Goal: Check status: Check status

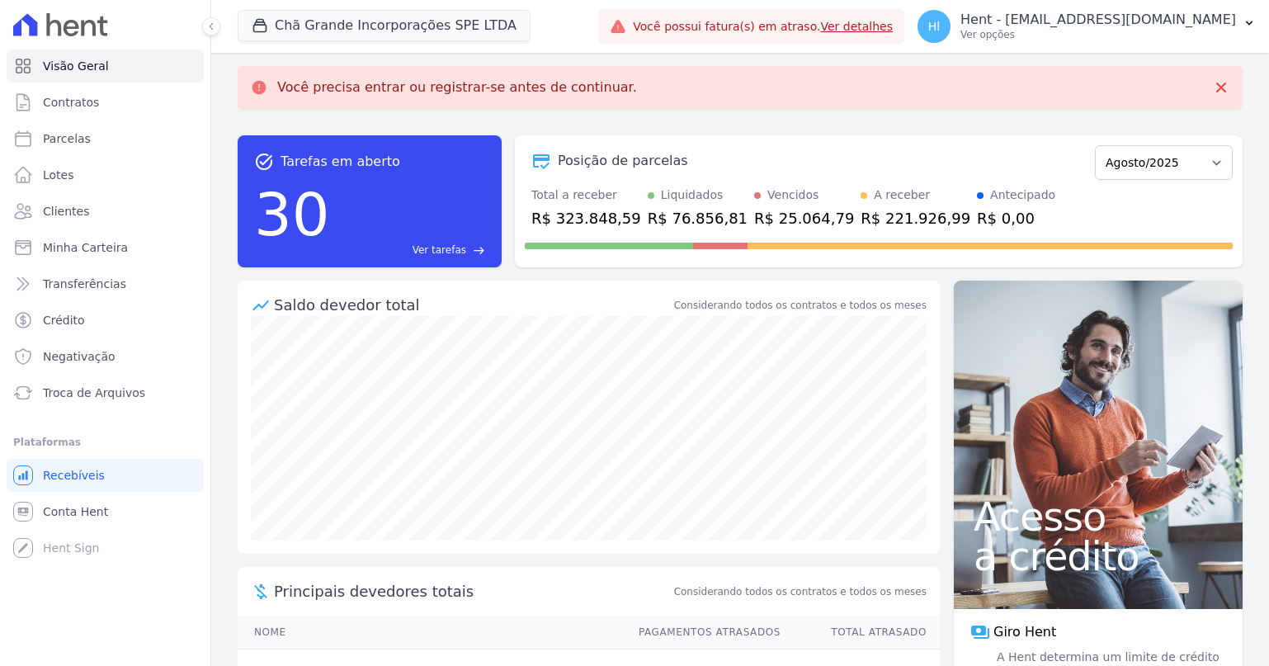
click at [1155, 35] on p "Ver opções" at bounding box center [1099, 34] width 276 height 13
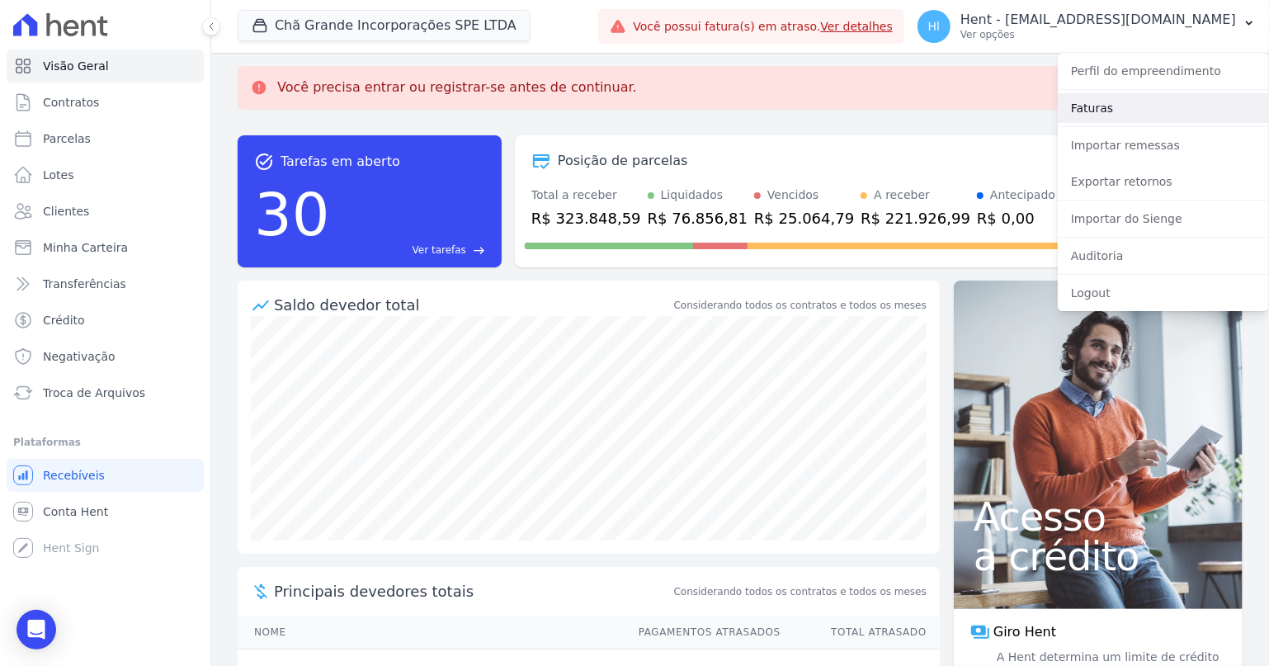
click at [1133, 112] on link "Faturas" at bounding box center [1163, 108] width 211 height 30
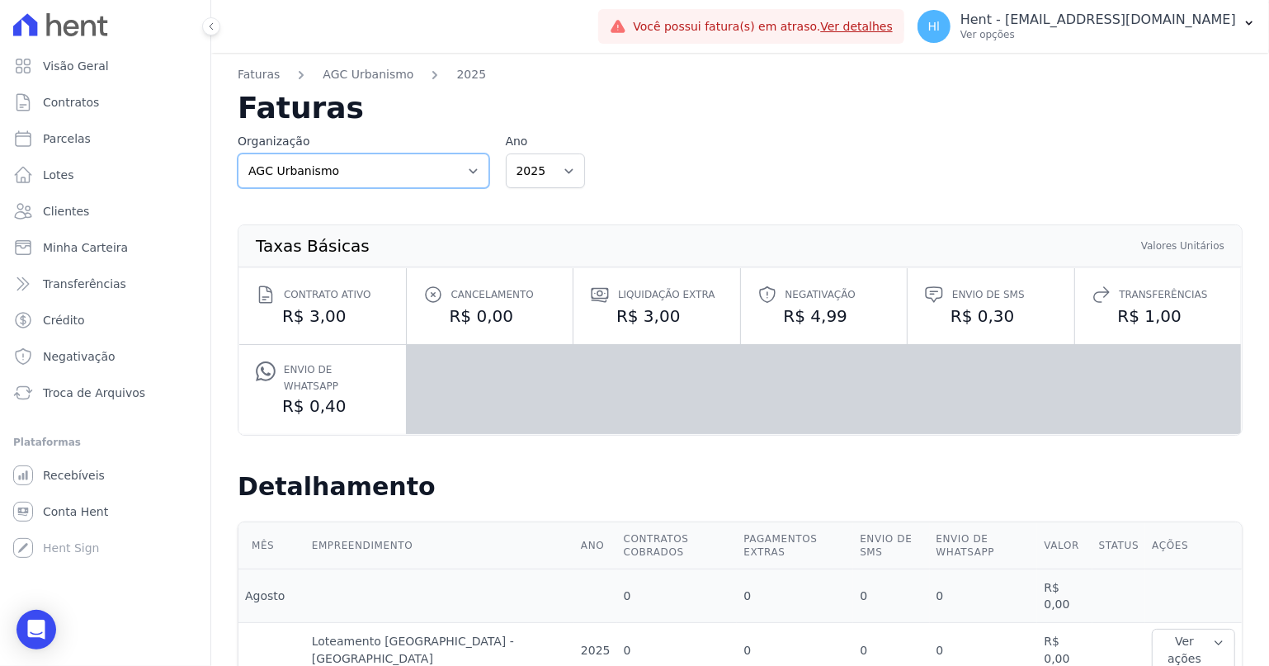
click at [238, 154] on select "AGC Urbanismo Agile Urbanismo AJMC Alcance Engenharia Aldeia Smart Alexandria A…" at bounding box center [364, 171] width 252 height 35
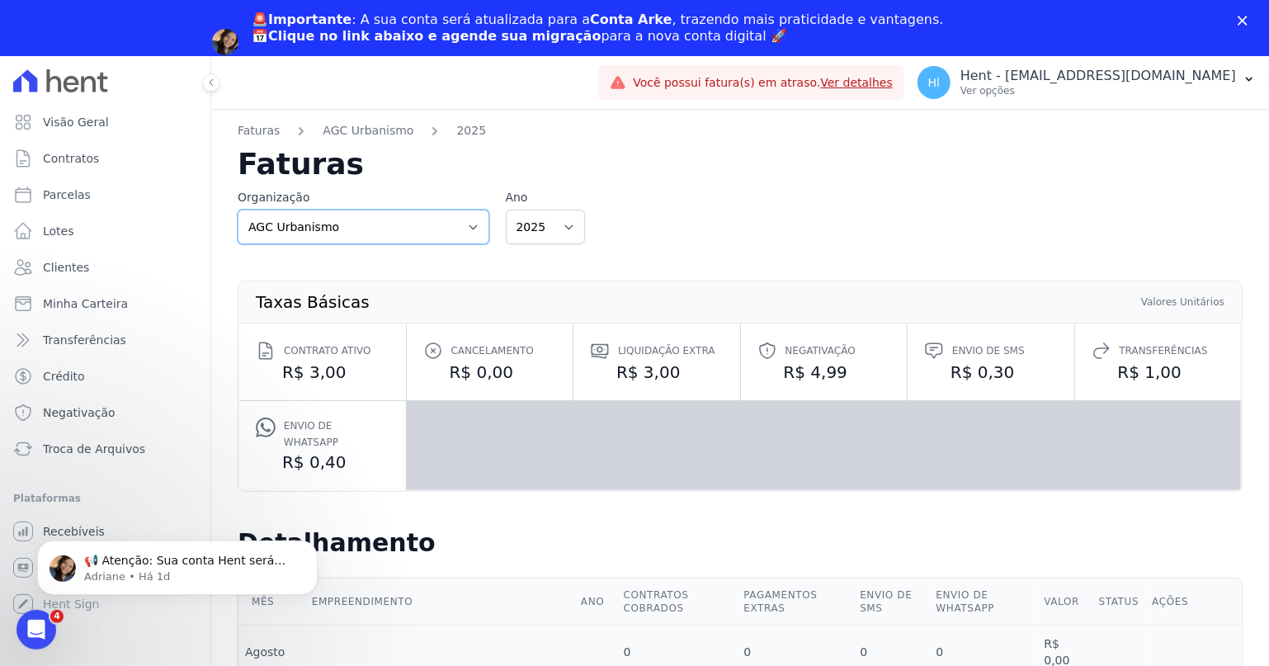
select select "95b063da-4e2a-4e20-ad9a-c194f7e3ef02"
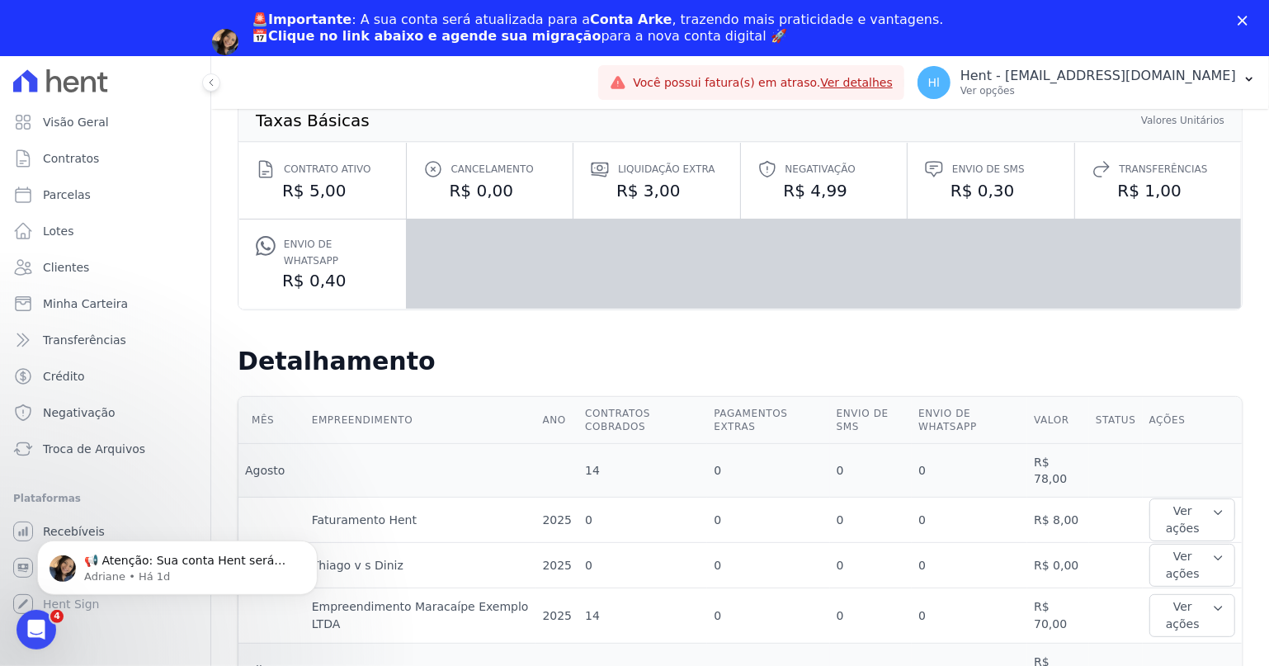
scroll to position [454, 0]
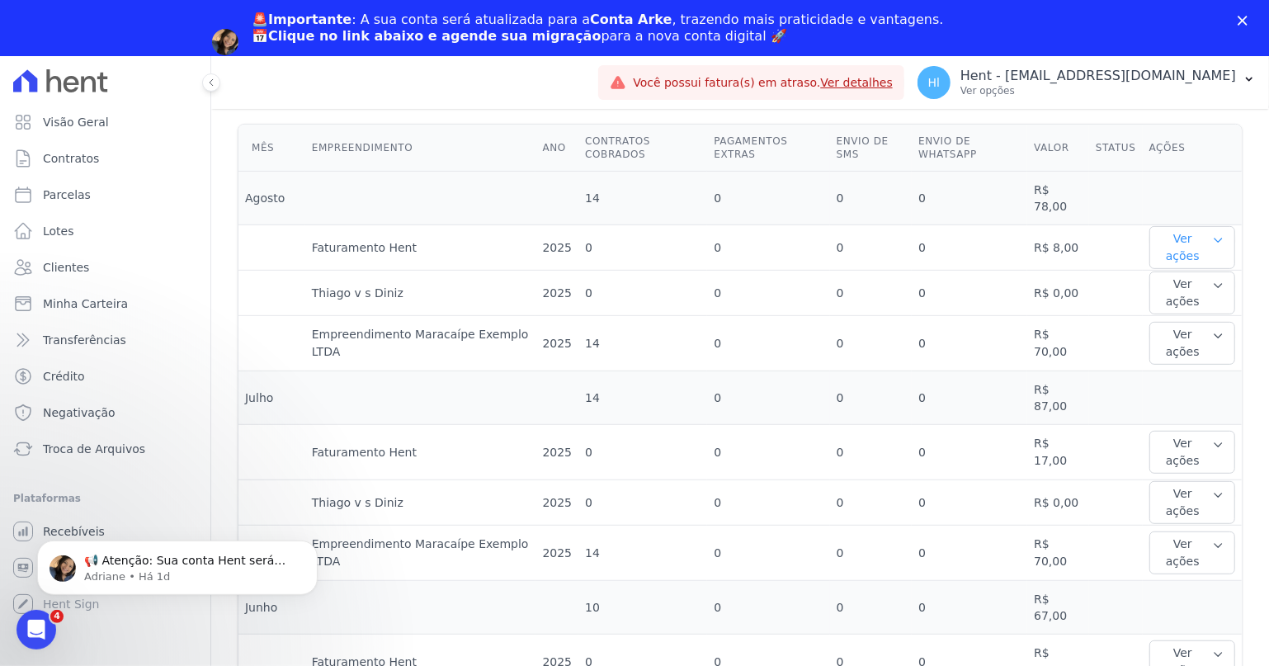
click at [1207, 238] on button "Ver ações" at bounding box center [1193, 247] width 86 height 43
click at [1204, 272] on link "Ver detalhes" at bounding box center [1192, 280] width 73 height 17
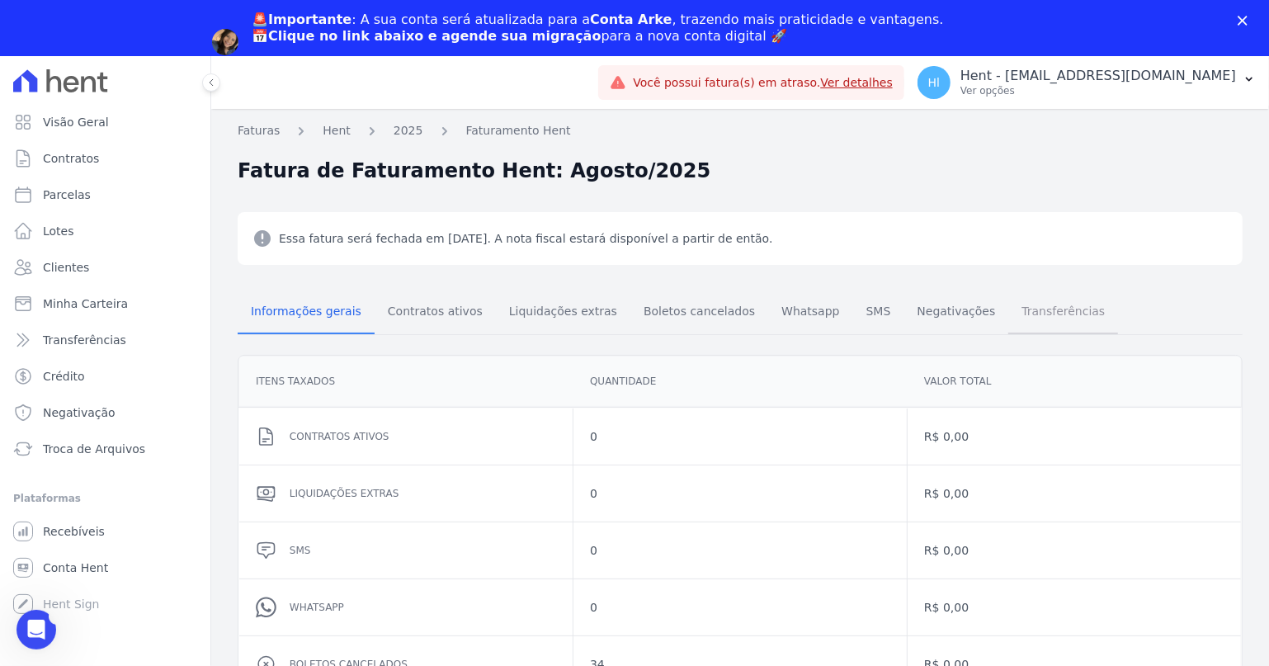
click at [1012, 314] on span "Transferências" at bounding box center [1063, 311] width 103 height 33
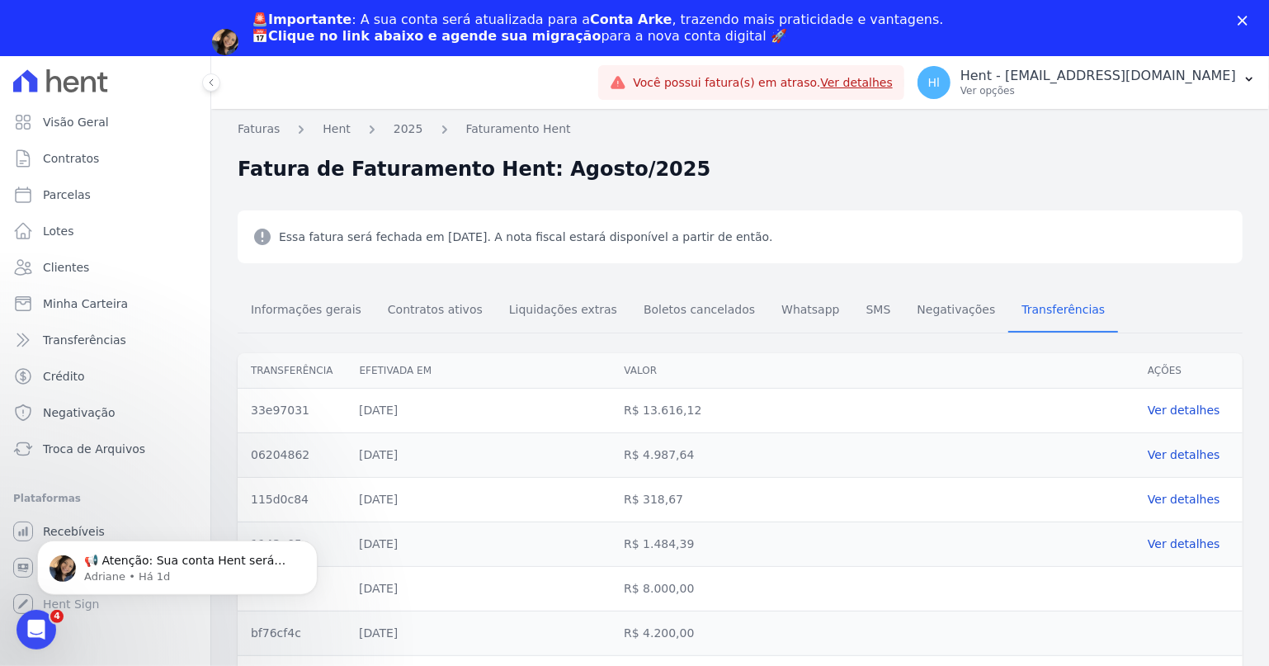
scroll to position [92, 0]
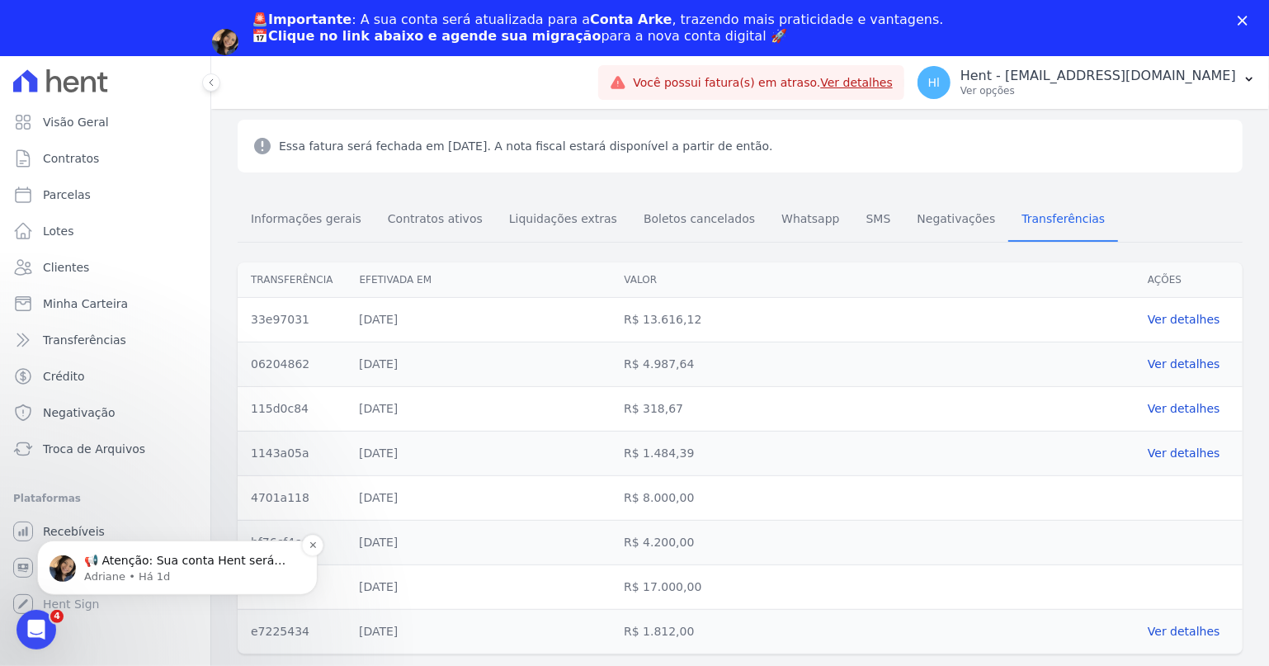
click at [205, 573] on p "Adriane • Há 1d" at bounding box center [190, 576] width 213 height 15
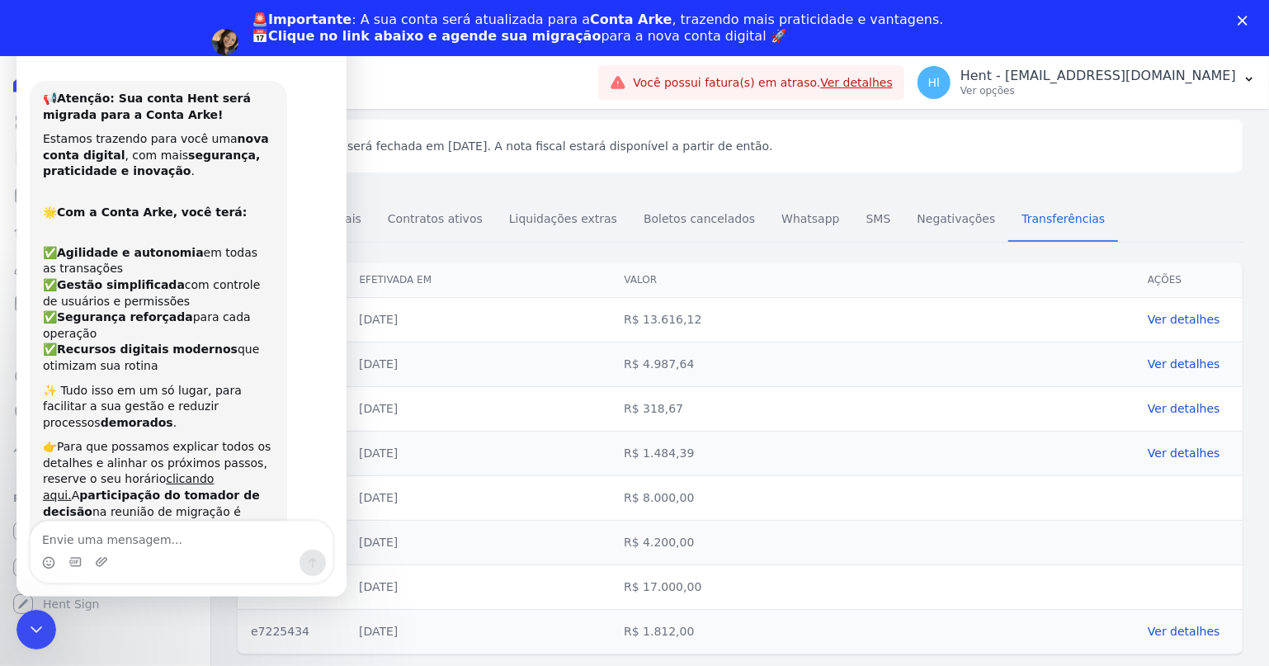
scroll to position [157, 0]
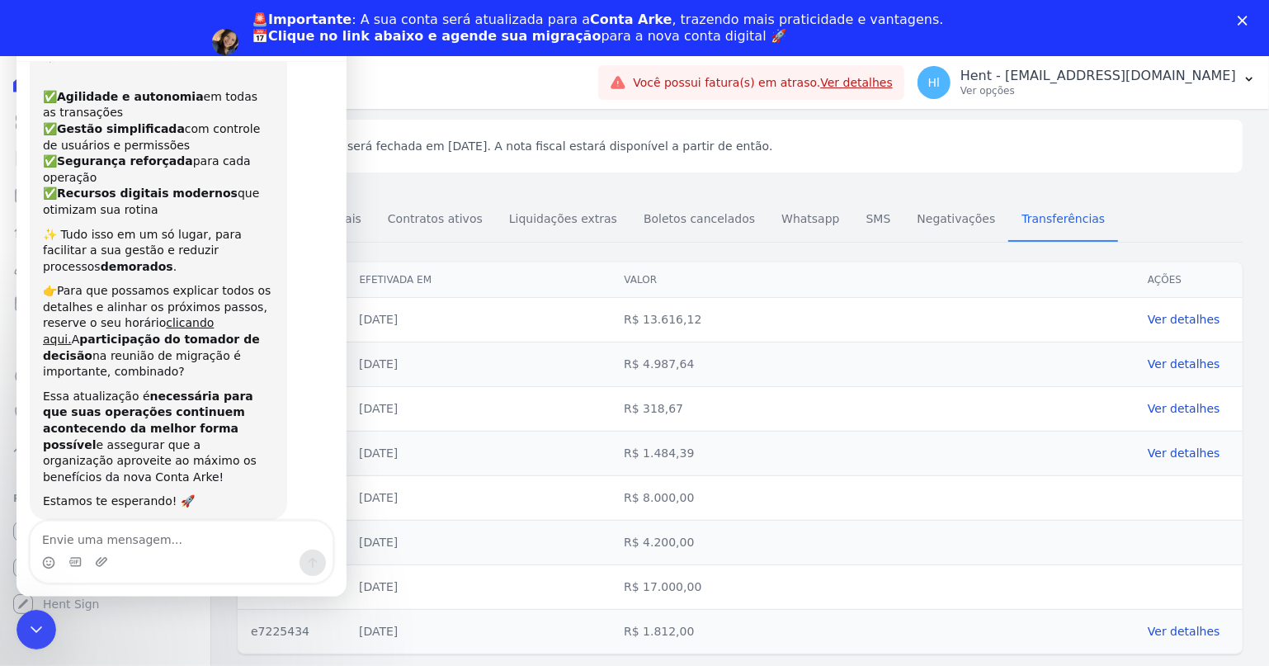
click at [435, 353] on div "[DATE]" at bounding box center [478, 365] width 265 height 44
click at [461, 149] on span "Essa fatura será fechada em [DATE]. A nota fiscal estará disponível a partir de…" at bounding box center [526, 146] width 494 height 20
click at [28, 634] on icon "Encerramento do Messenger da Intercom" at bounding box center [34, 627] width 20 height 20
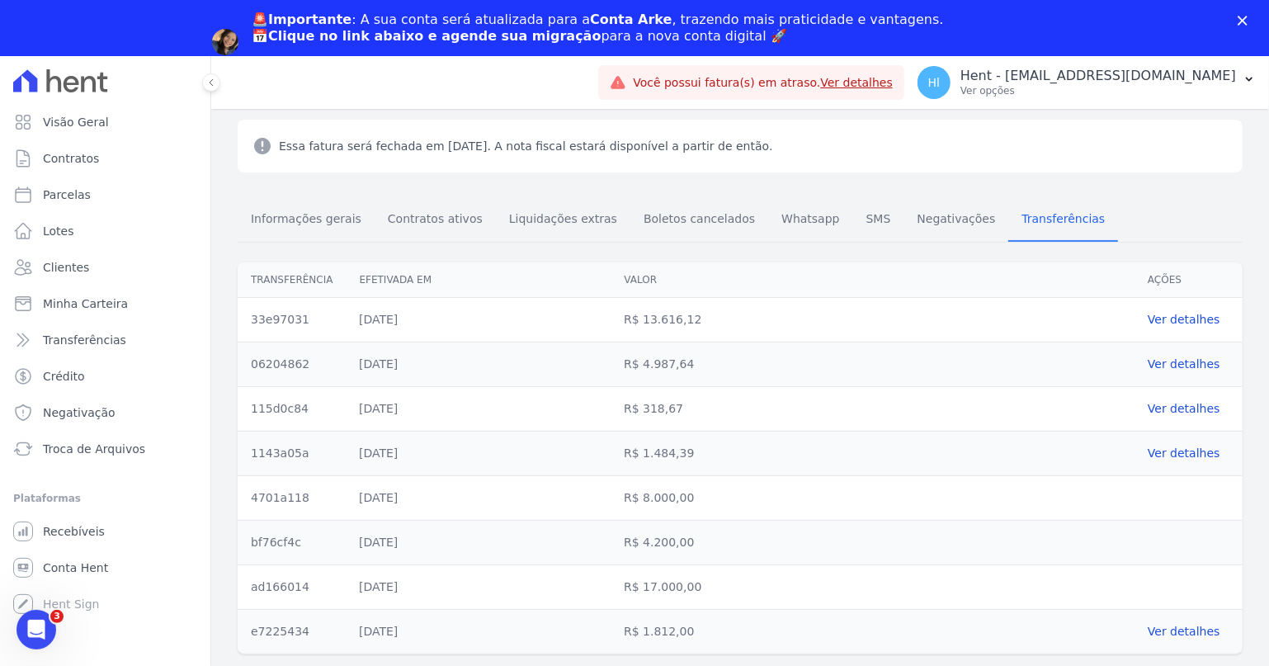
click at [586, 632] on dd "[DATE]" at bounding box center [478, 631] width 239 height 17
click at [1172, 630] on link "Ver detalhes" at bounding box center [1189, 631] width 82 height 17
click at [919, 158] on div "Essa fatura será fechada em [DATE]. A nota fiscal estará disponível a partir de…" at bounding box center [740, 146] width 1005 height 53
click at [592, 92] on div "2 selecionados MGF LTDA. Administrativo Concept - São Jorge/ Novo Hamburgo Edf.…" at bounding box center [415, 82] width 354 height 54
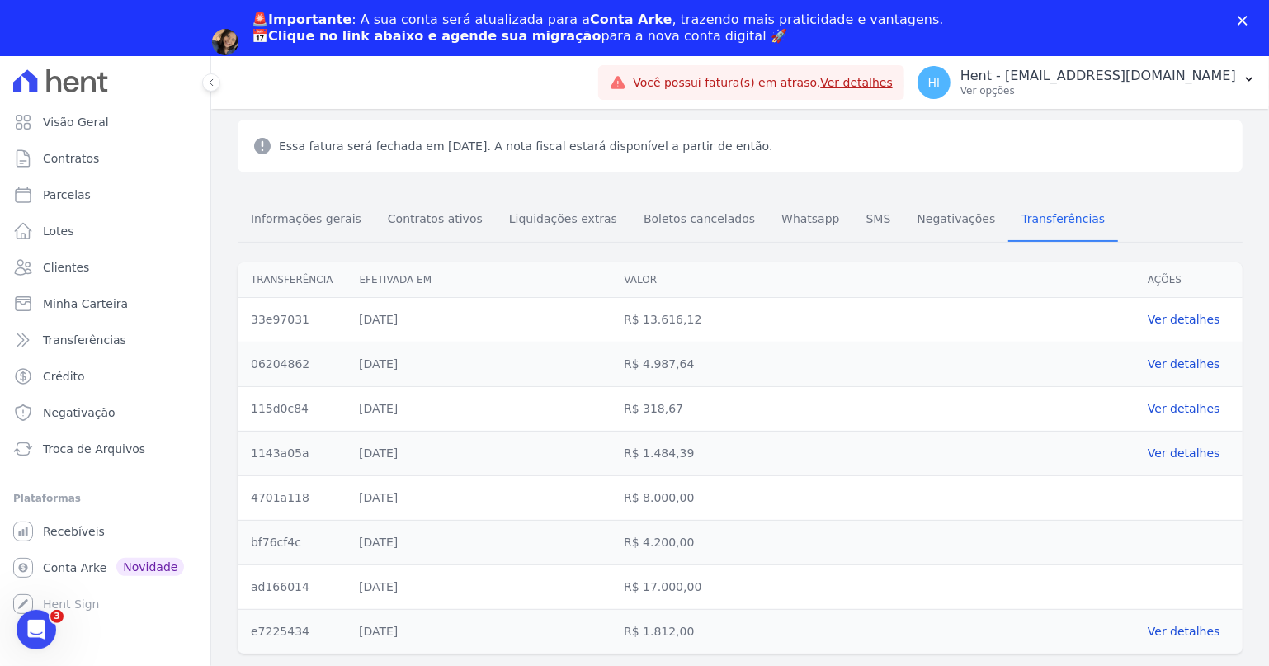
drag, startPoint x: 843, startPoint y: 121, endPoint x: 810, endPoint y: 116, distance: 33.4
click at [862, 425] on div "R$ 318,67" at bounding box center [873, 409] width 524 height 44
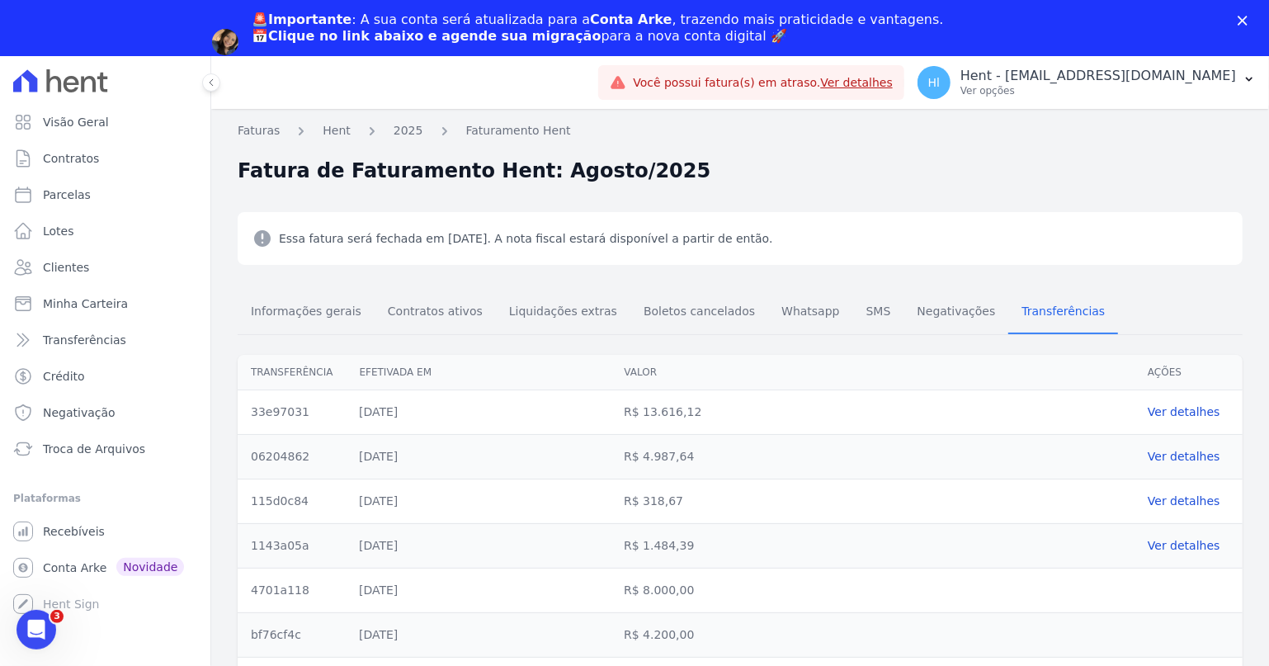
scroll to position [92, 0]
